Goal: Information Seeking & Learning: Learn about a topic

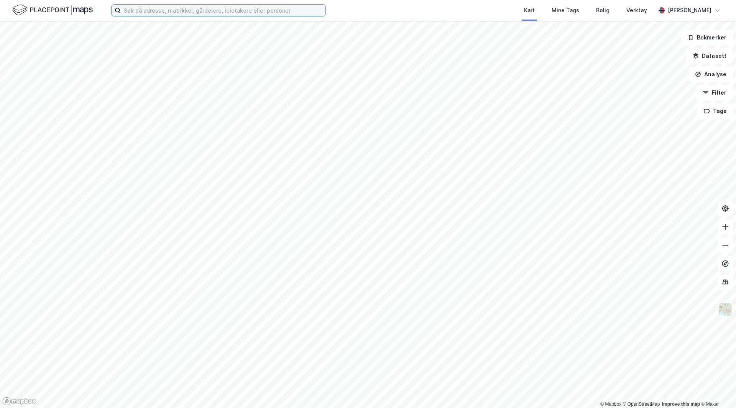
click at [180, 12] on input at bounding box center [223, 10] width 205 height 11
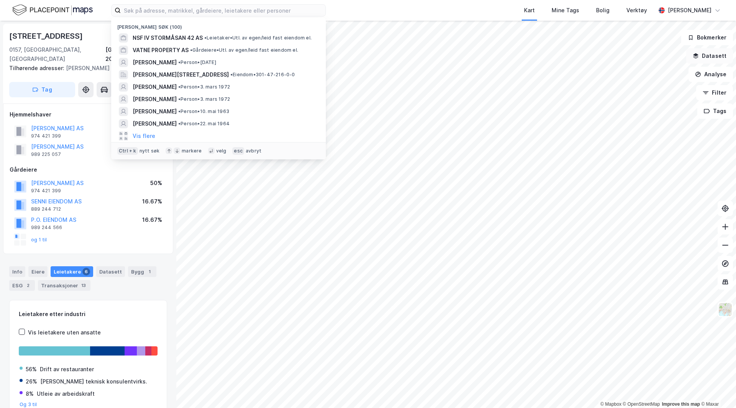
click at [699, 56] on icon "button" at bounding box center [695, 56] width 6 height 6
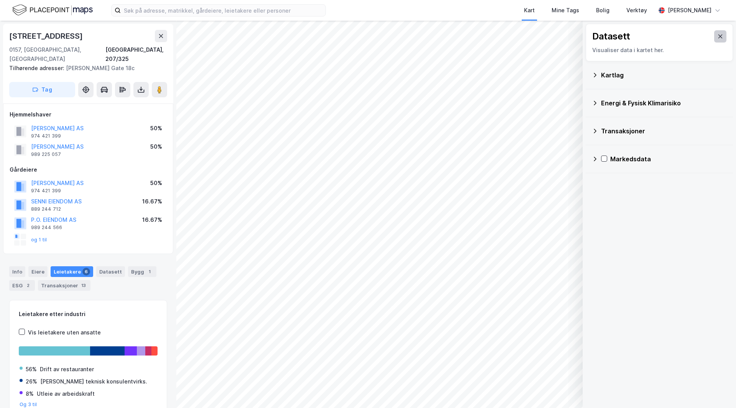
click at [718, 38] on icon at bounding box center [720, 36] width 4 height 4
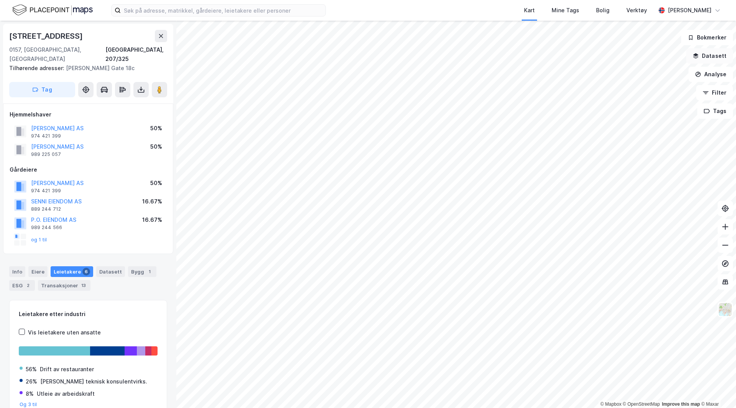
click at [711, 57] on button "Datasett" at bounding box center [709, 55] width 47 height 15
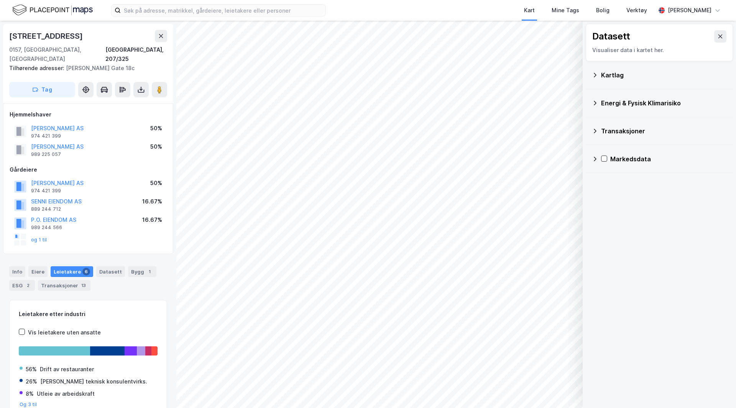
click at [658, 47] on div "Visualiser data i kartet her." at bounding box center [659, 50] width 134 height 9
click at [638, 51] on div "Visualiser data i kartet her." at bounding box center [659, 50] width 134 height 9
click at [633, 34] on div "Datasett" at bounding box center [659, 36] width 134 height 12
click at [593, 77] on icon at bounding box center [595, 75] width 6 height 6
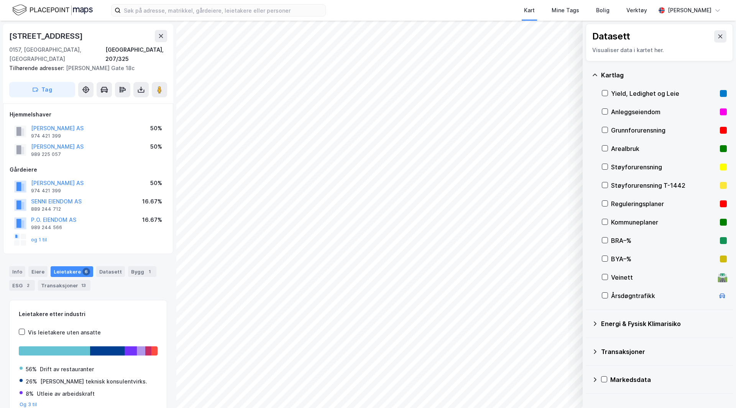
click at [592, 77] on icon at bounding box center [595, 75] width 6 height 6
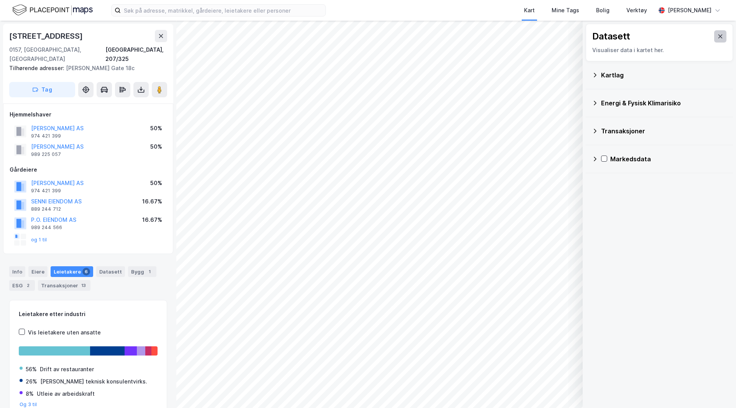
click at [717, 34] on icon at bounding box center [720, 36] width 6 height 6
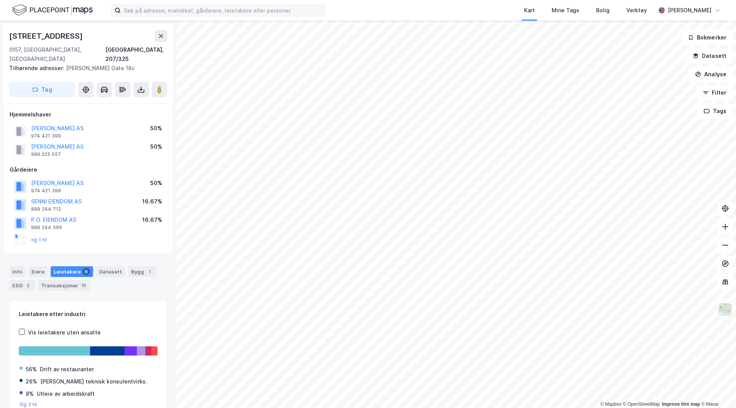
drag, startPoint x: 168, startPoint y: 18, endPoint x: 172, endPoint y: 11, distance: 8.4
click at [168, 17] on div "Kart Mine Tags Bolig Verktøy [PERSON_NAME]" at bounding box center [368, 10] width 736 height 21
click at [172, 11] on input at bounding box center [223, 10] width 205 height 11
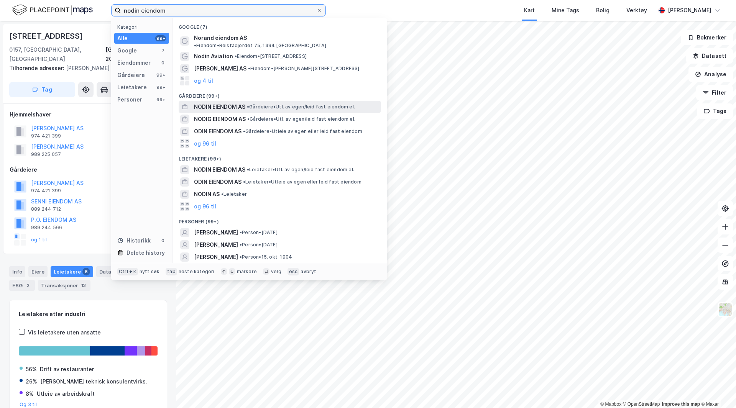
type input "nodin eiendom"
click at [225, 102] on span "NODIN EIENDOM AS" at bounding box center [219, 106] width 51 height 9
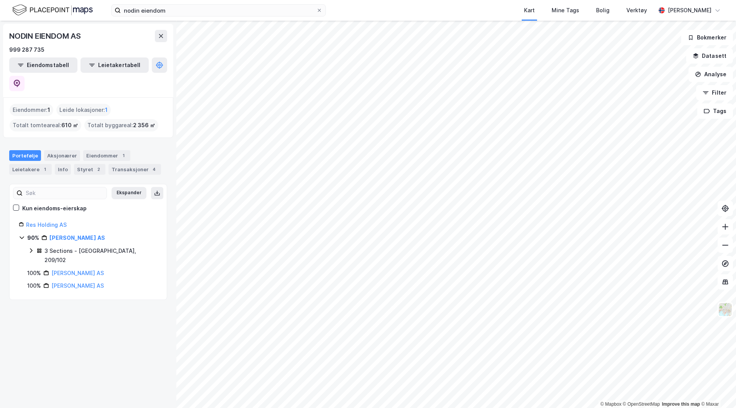
click at [34, 246] on div "3 Sections - [GEOGRAPHIC_DATA], 209/102" at bounding box center [93, 255] width 130 height 18
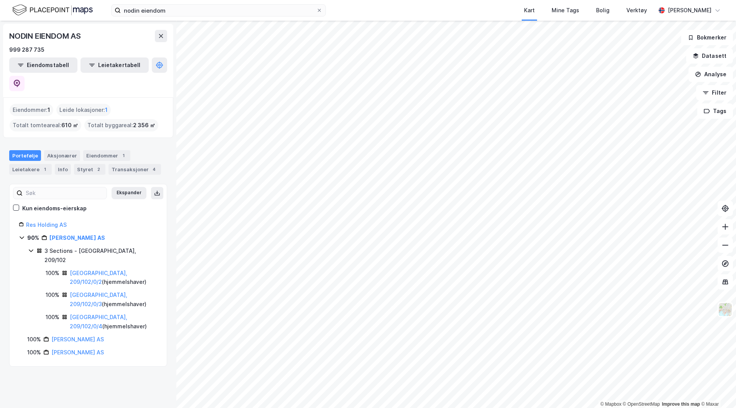
click at [93, 285] on div "100% [GEOGRAPHIC_DATA], 209/102/0/2 ( hjemmelshaver ) 100% [GEOGRAPHIC_DATA], 2…" at bounding box center [97, 300] width 120 height 63
click at [90, 314] on link "[GEOGRAPHIC_DATA], 209/102/0/4" at bounding box center [98, 322] width 57 height 16
